Goal: Task Accomplishment & Management: Manage account settings

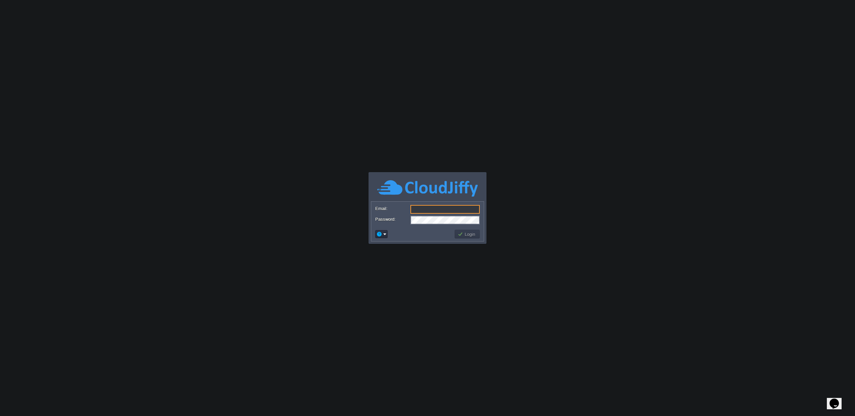
type input "[EMAIL_ADDRESS][DOMAIN_NAME]"
click at [463, 237] on button "Login" at bounding box center [467, 234] width 19 height 6
click at [463, 236] on button "Login" at bounding box center [467, 234] width 19 height 6
click at [468, 233] on button "Login" at bounding box center [467, 234] width 19 height 6
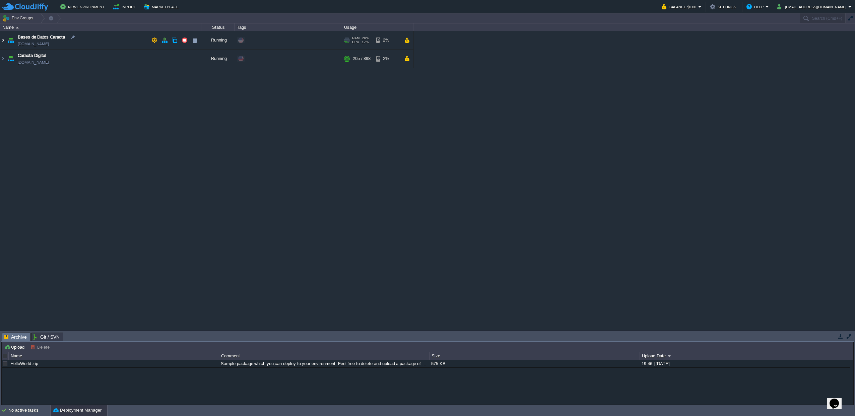
click at [5, 42] on img at bounding box center [2, 40] width 5 height 18
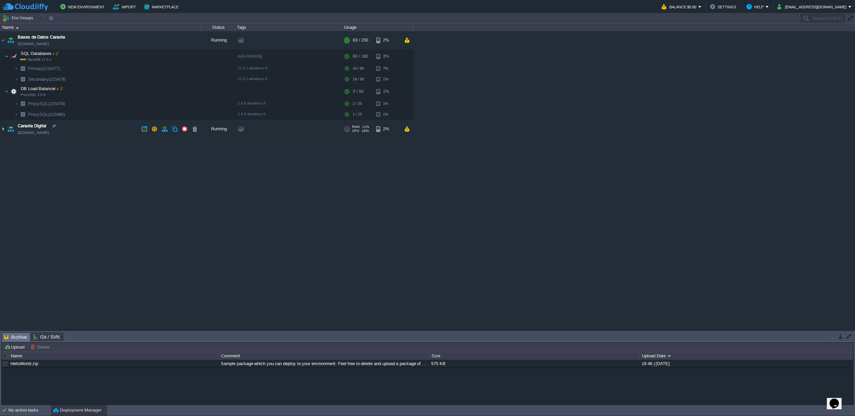
click at [3, 132] on img at bounding box center [2, 129] width 5 height 18
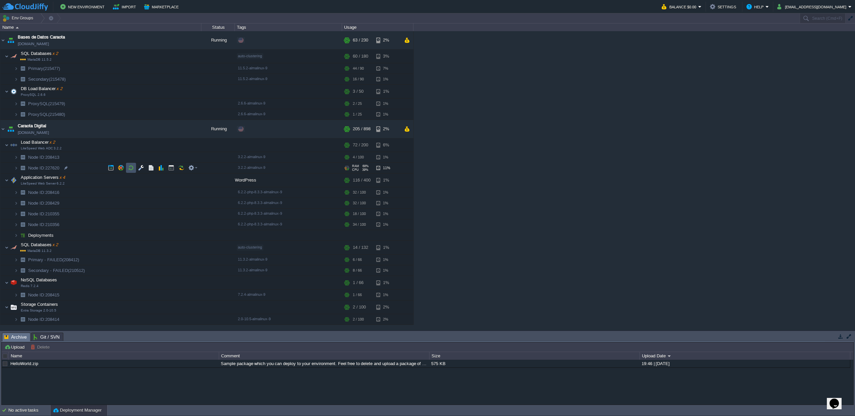
click at [132, 170] on button "button" at bounding box center [131, 168] width 6 height 6
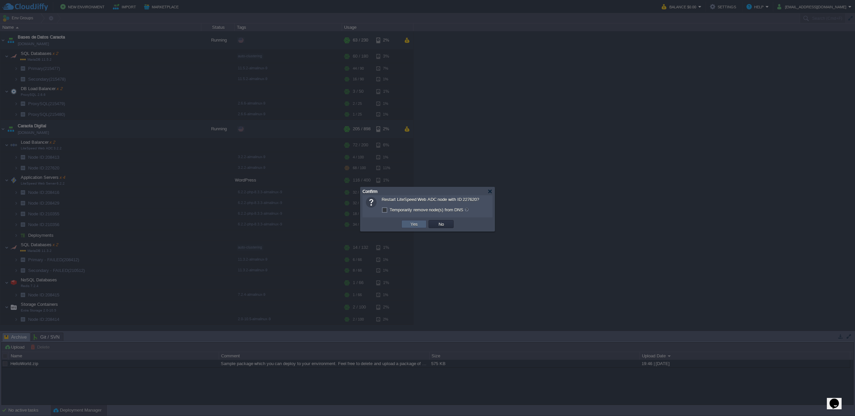
click at [410, 227] on button "Yes" at bounding box center [414, 224] width 11 height 6
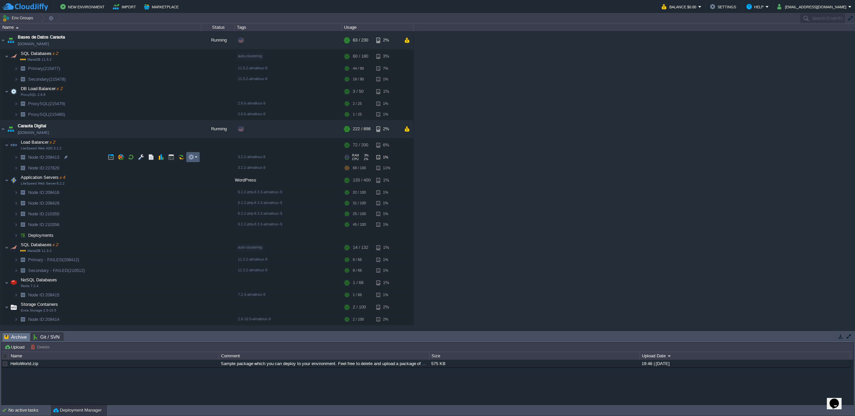
click at [194, 155] on button "button" at bounding box center [191, 157] width 6 height 6
click at [192, 156] on button "button" at bounding box center [191, 157] width 6 height 6
click at [193, 146] on button "button" at bounding box center [191, 145] width 6 height 6
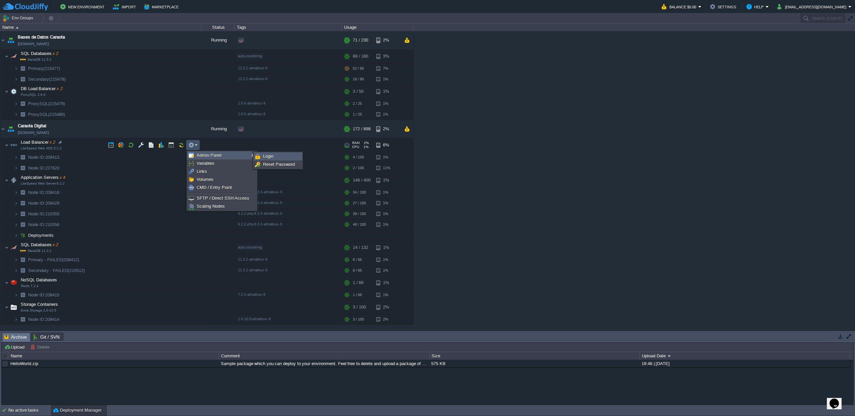
click at [271, 158] on span "Login" at bounding box center [268, 156] width 10 height 5
